Goal: Find contact information: Find contact information

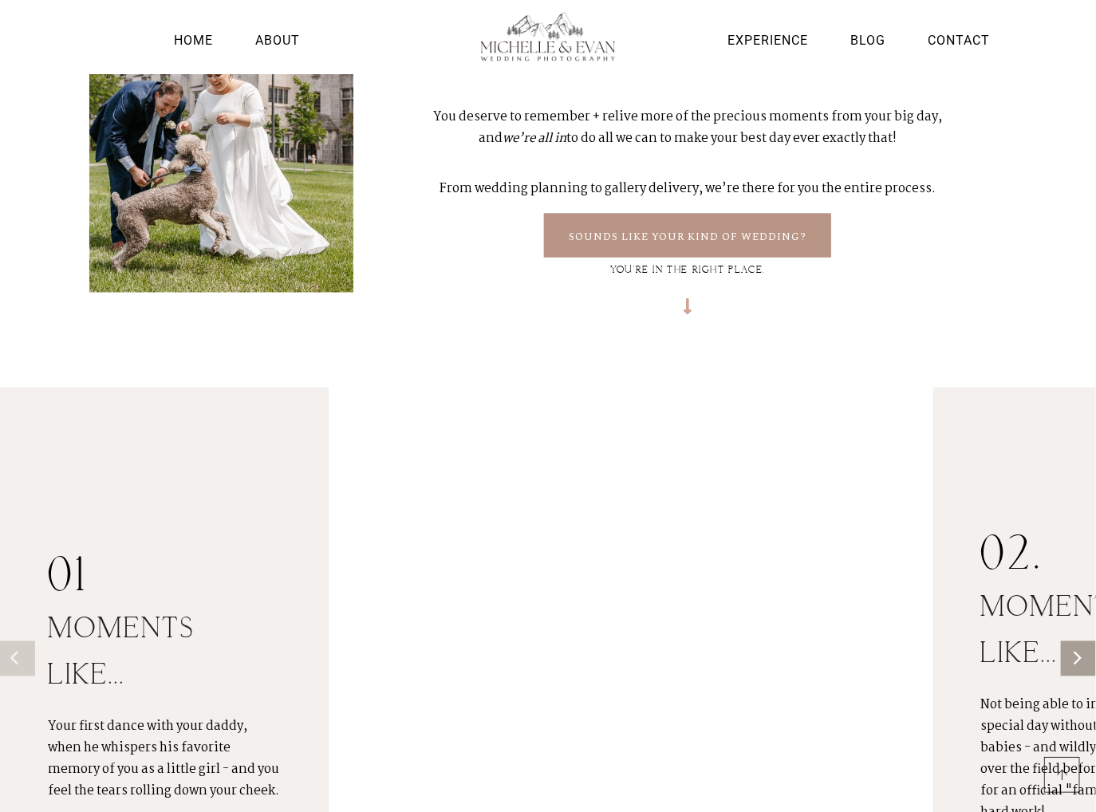
scroll to position [1096, 0]
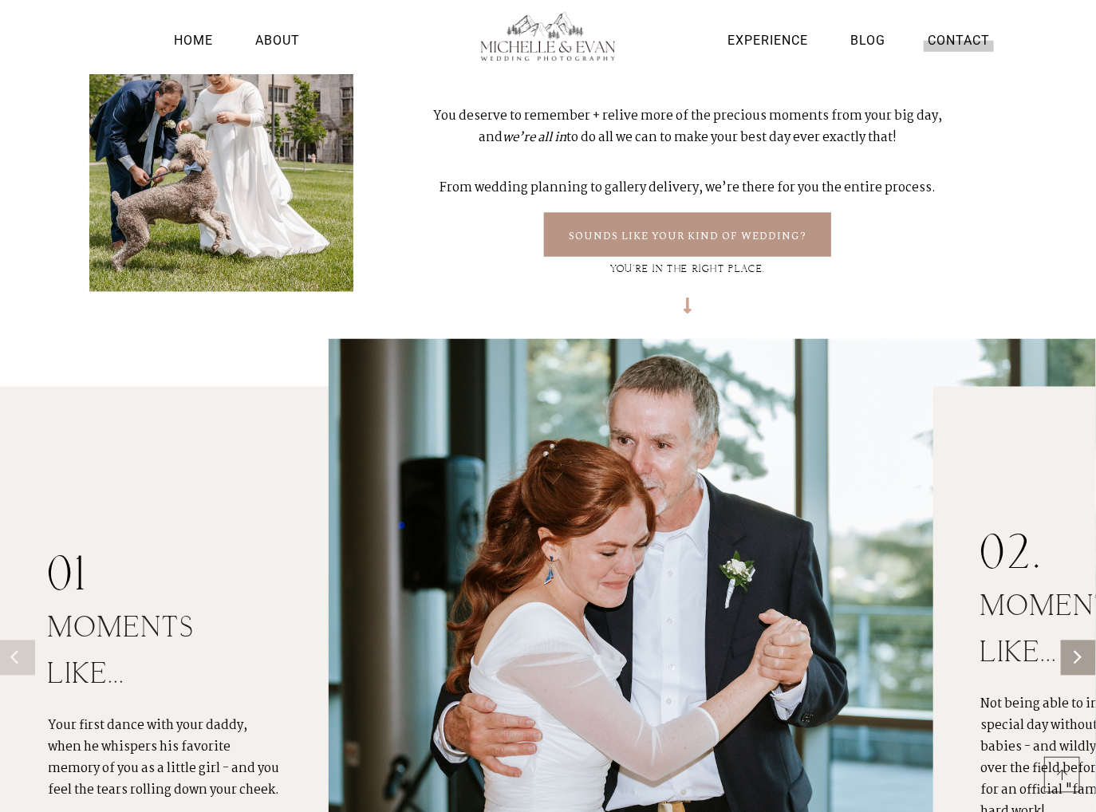
click at [975, 47] on link "Contact" at bounding box center [959, 41] width 70 height 22
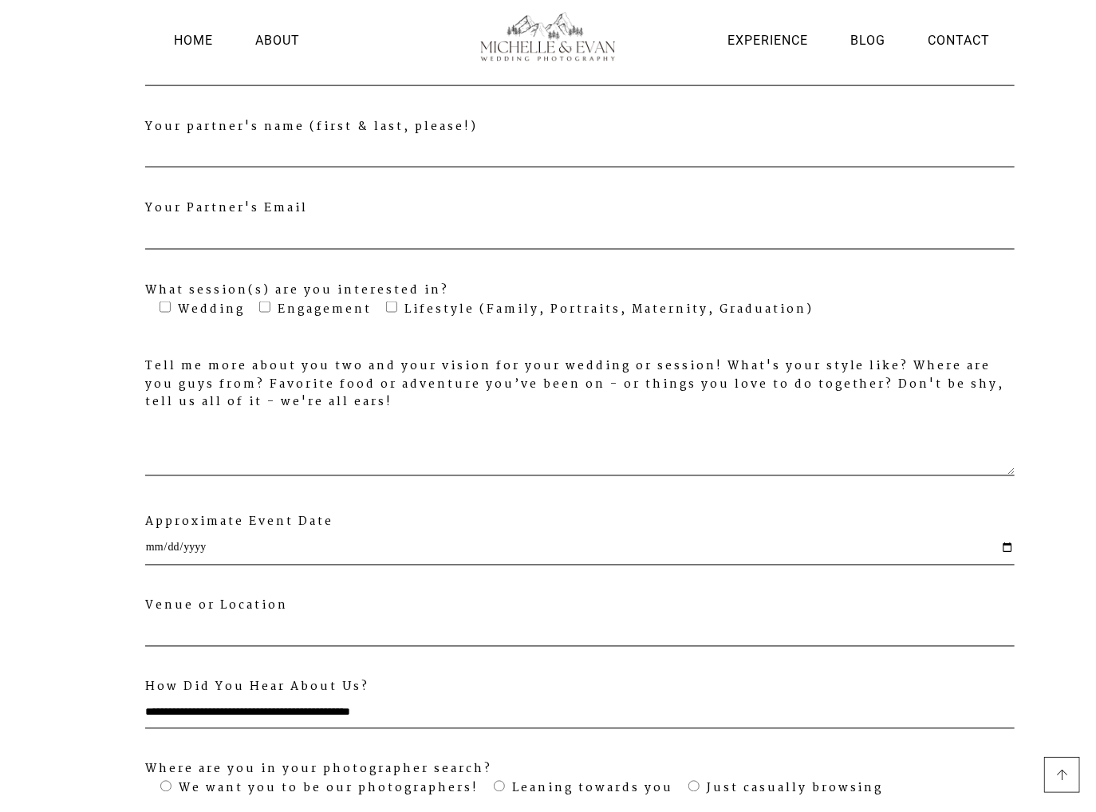
scroll to position [1312, 0]
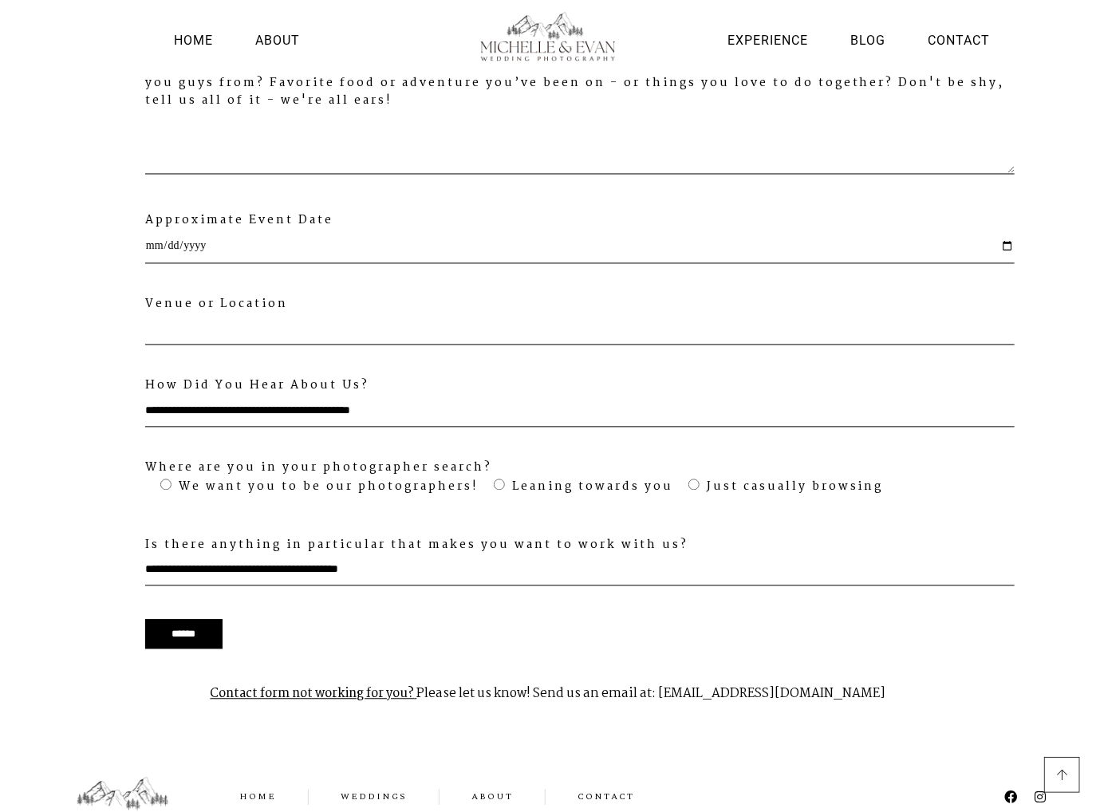
drag, startPoint x: 668, startPoint y: 665, endPoint x: 919, endPoint y: 664, distance: 251.2
click at [919, 669] on p "Contact form not working for you? Please let us know! Send us an email at: mich…" at bounding box center [547, 694] width 917 height 50
copy p "michelleandevanphoto@gmail.com"
click at [959, 40] on link "Contact" at bounding box center [959, 41] width 70 height 22
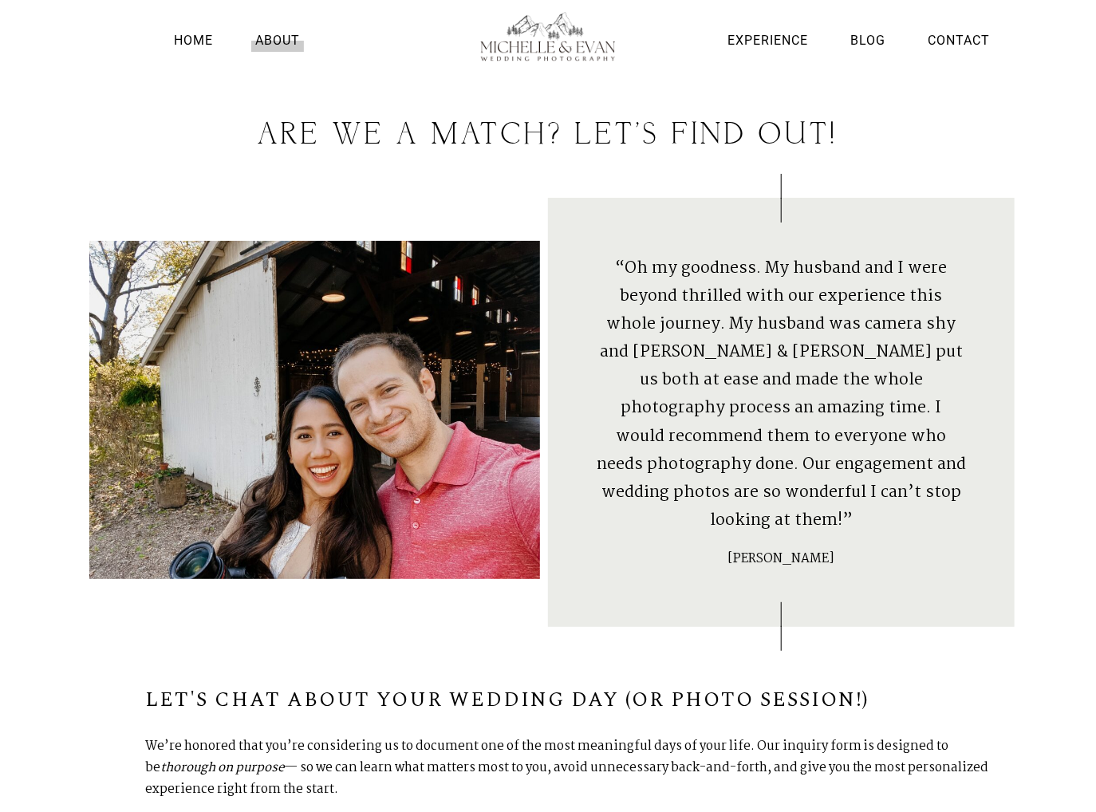
click at [276, 40] on link "About" at bounding box center [277, 41] width 53 height 22
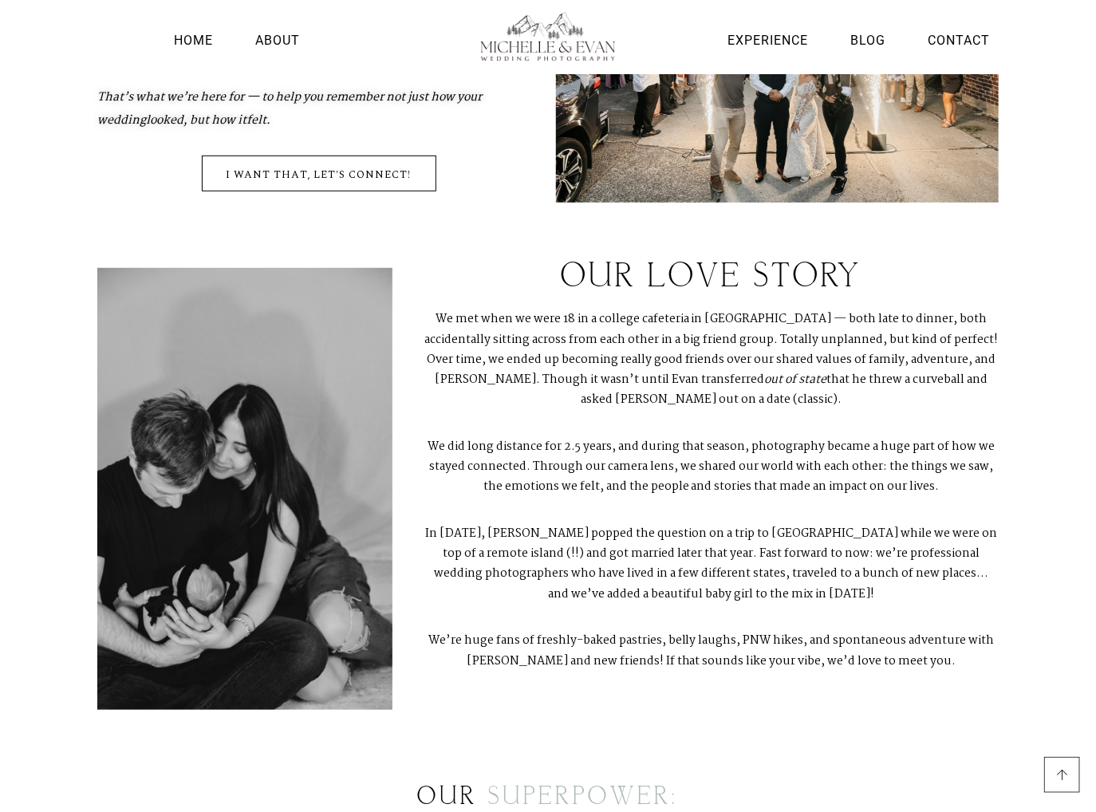
scroll to position [338, 0]
click at [458, 286] on h2 "our love story" at bounding box center [711, 277] width 575 height 38
